Goal: Task Accomplishment & Management: Manage account settings

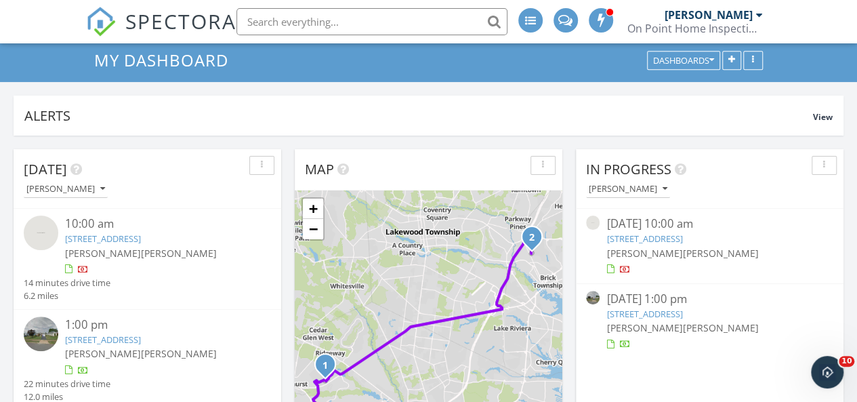
scroll to position [136, 0]
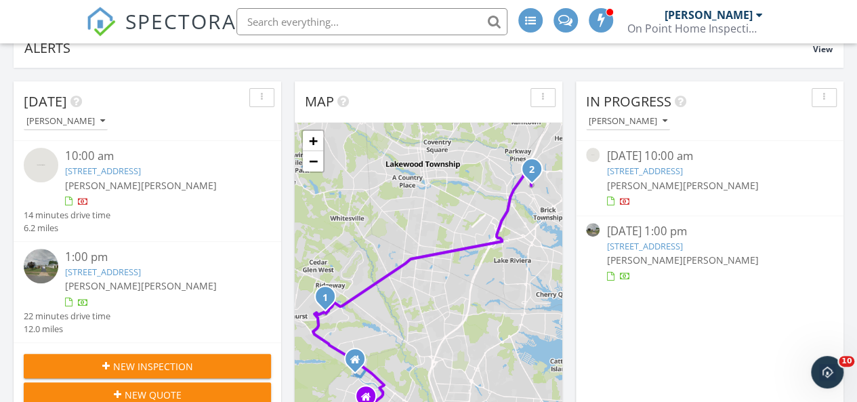
click at [650, 168] on link "[STREET_ADDRESS]" at bounding box center [644, 171] width 76 height 12
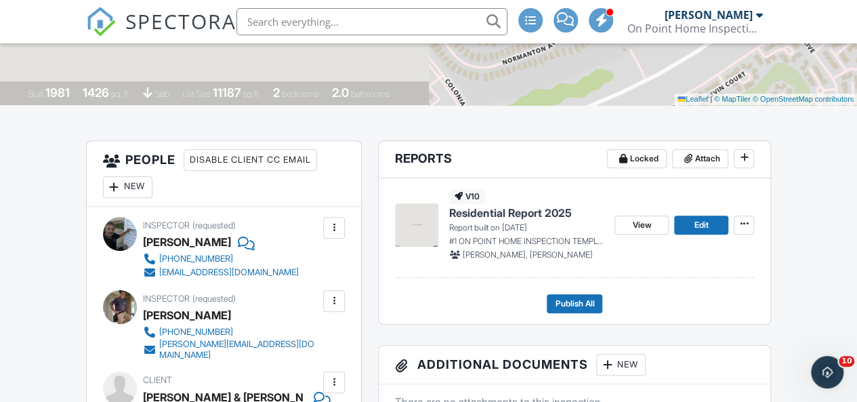
click at [497, 220] on span "Residential Report 2025" at bounding box center [510, 212] width 123 height 15
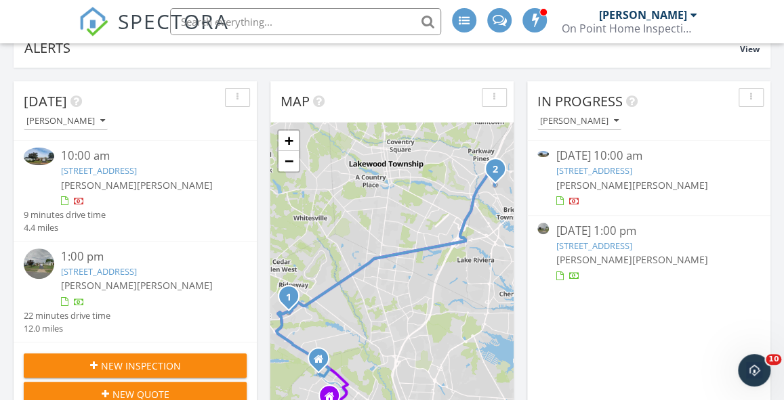
click at [614, 171] on link "32 St Paul Pl, Manchester Township, NJ 08759" at bounding box center [594, 171] width 76 height 12
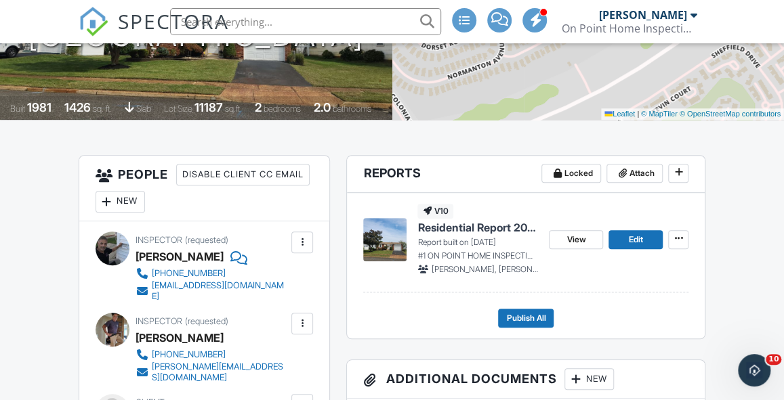
scroll to position [271, 0]
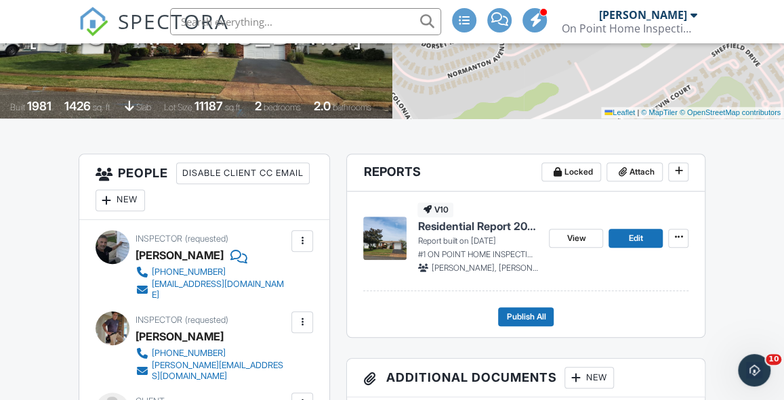
click at [476, 226] on span "Residential Report 2025" at bounding box center [477, 226] width 121 height 15
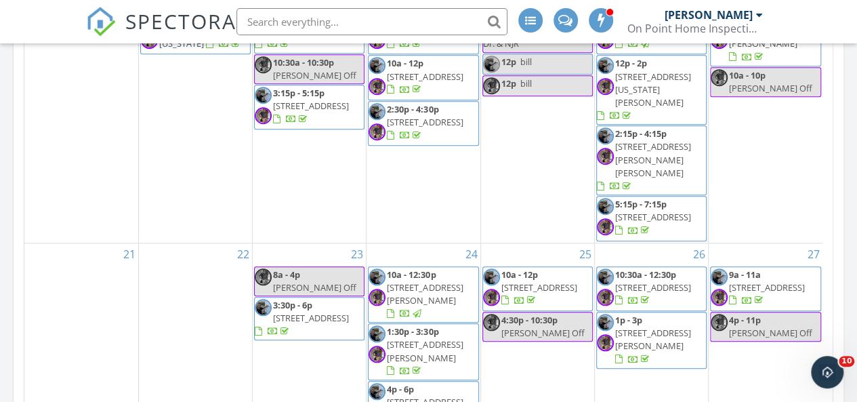
scroll to position [745, 0]
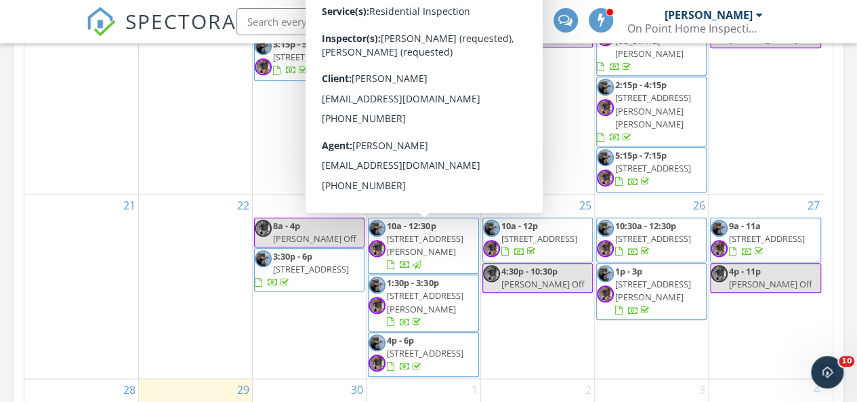
click at [419, 243] on span "[STREET_ADDRESS][PERSON_NAME]" at bounding box center [425, 244] width 76 height 25
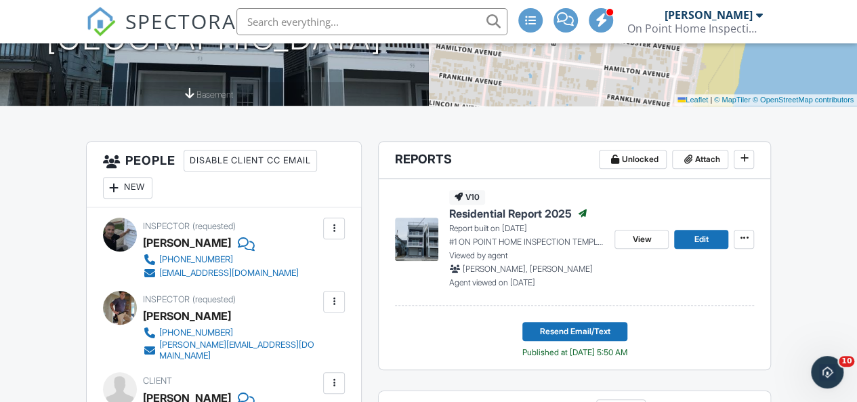
scroll to position [271, 0]
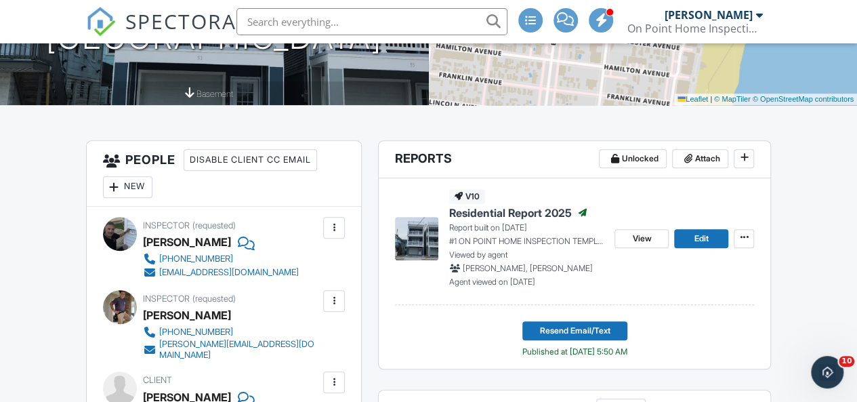
click at [509, 220] on span "Residential Report 2025" at bounding box center [510, 212] width 123 height 15
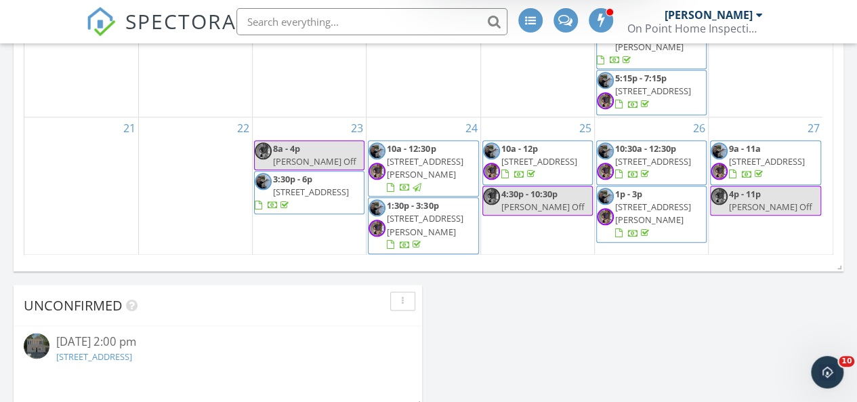
scroll to position [339, 0]
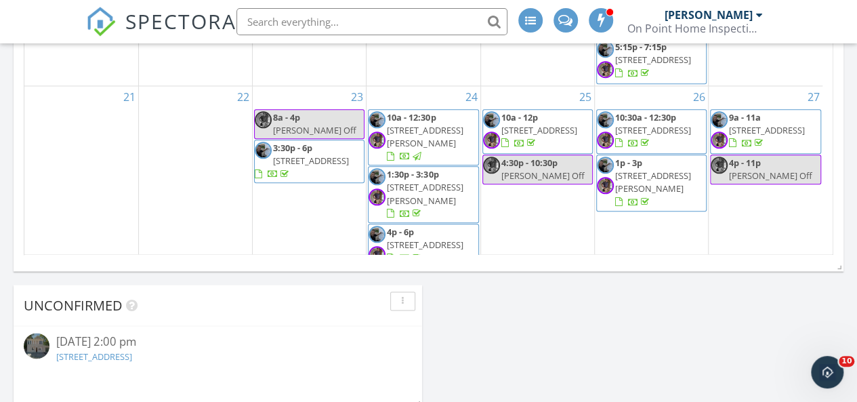
click at [397, 135] on span "[STREET_ADDRESS][PERSON_NAME]" at bounding box center [425, 136] width 76 height 25
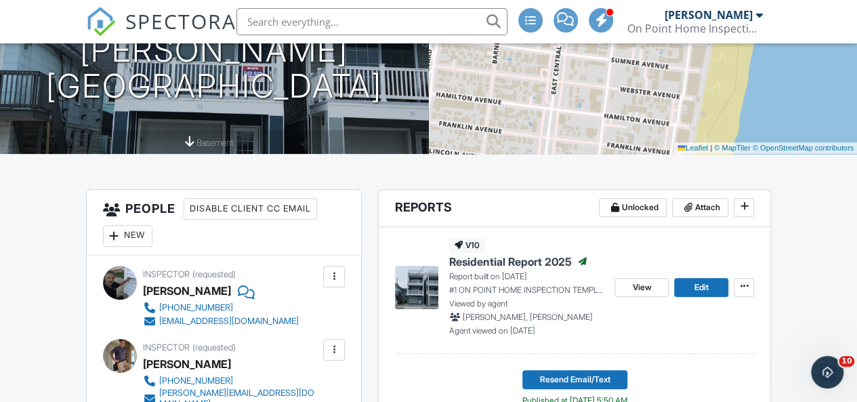
scroll to position [288, 0]
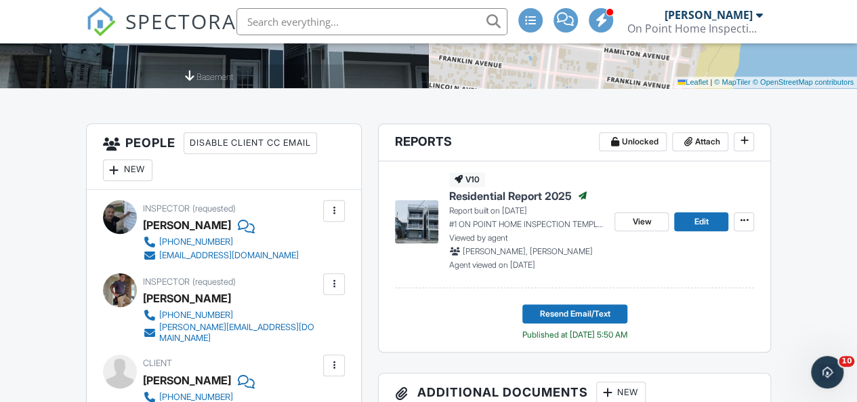
click at [491, 203] on span "Residential Report 2025" at bounding box center [510, 195] width 123 height 15
